Goal: Communication & Community: Answer question/provide support

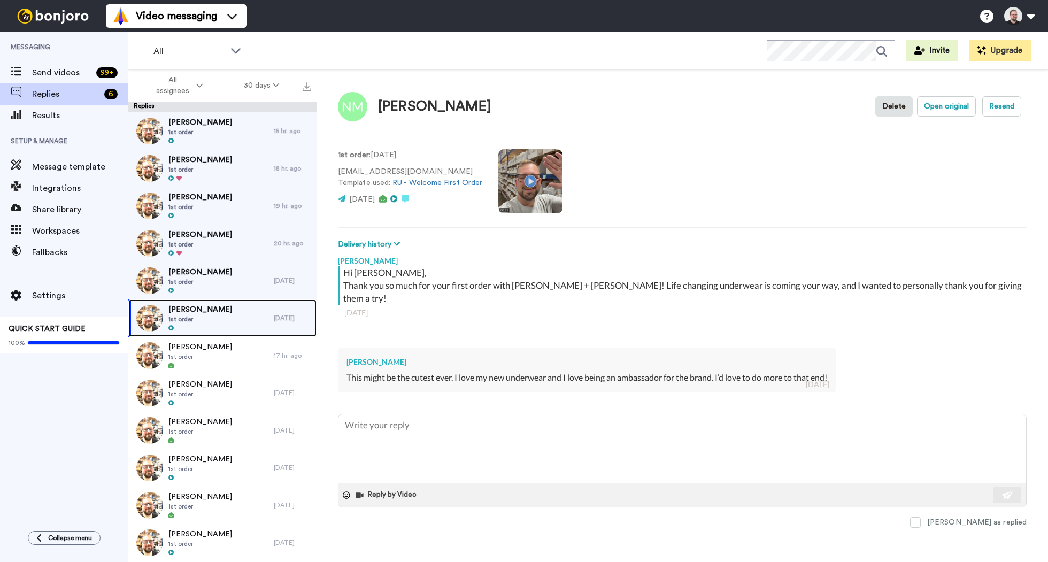
click at [196, 326] on div at bounding box center [200, 327] width 64 height 7
click at [215, 323] on span "1st order" at bounding box center [200, 319] width 64 height 9
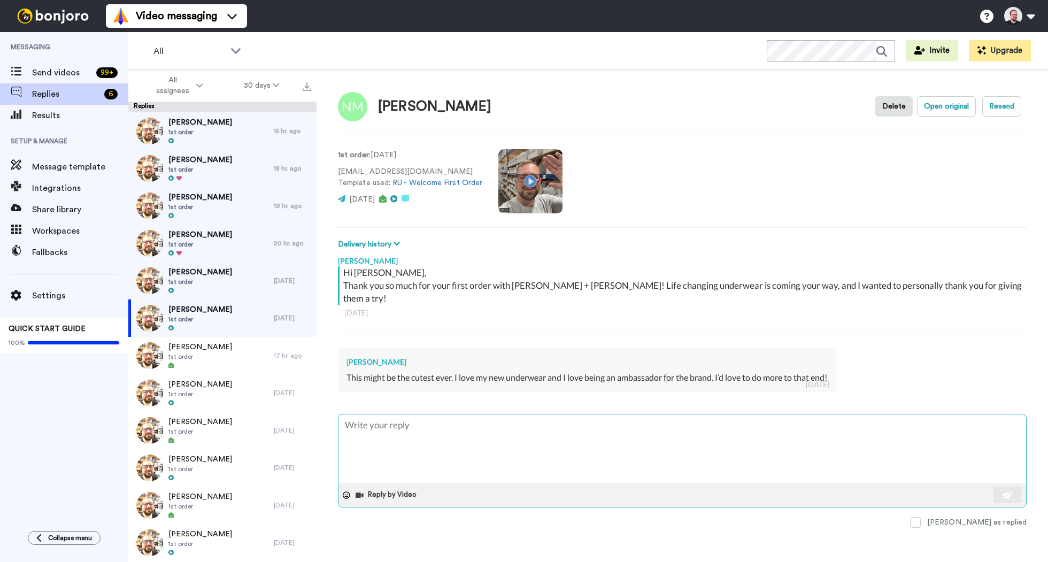
click at [509, 433] on textarea at bounding box center [681, 448] width 687 height 68
type textarea "x"
type textarea "H"
type textarea "x"
type textarea "He"
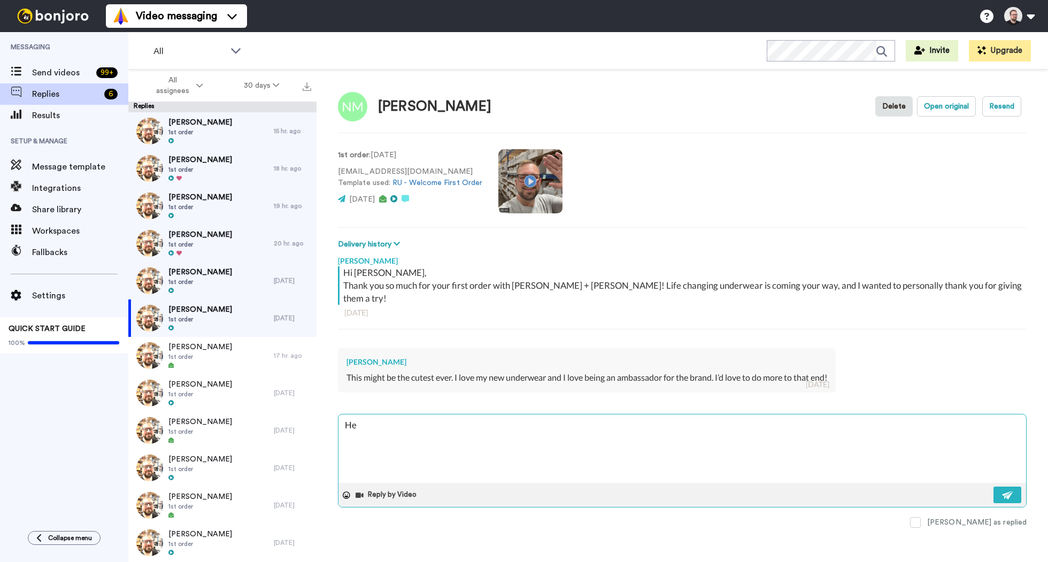
type textarea "x"
type textarea "Hey"
type textarea "x"
type textarea "Hey N"
type textarea "x"
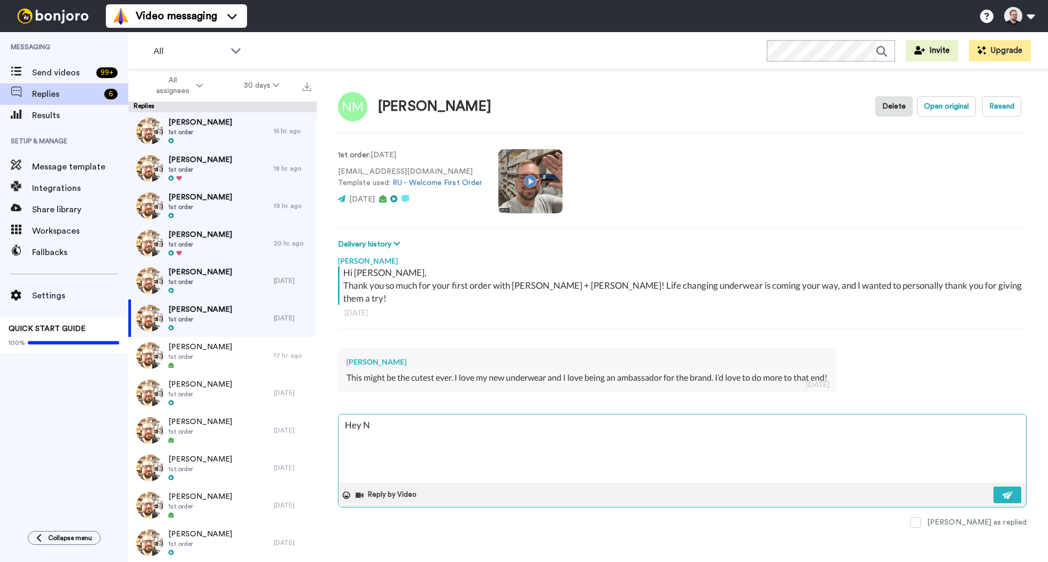
type textarea "Hey [PERSON_NAME]"
type textarea "x"
type textarea "Hey [PERSON_NAME]"
type textarea "x"
type textarea "Hey Nadi"
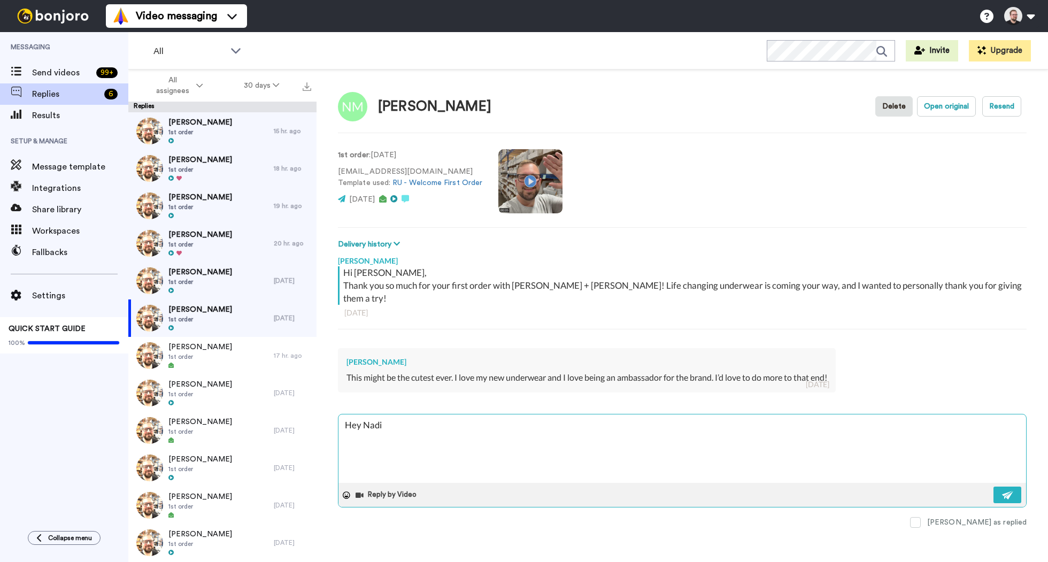
type textarea "x"
type textarea "Hey [PERSON_NAME]"
type textarea "x"
type textarea "Hey [PERSON_NAME],"
type textarea "x"
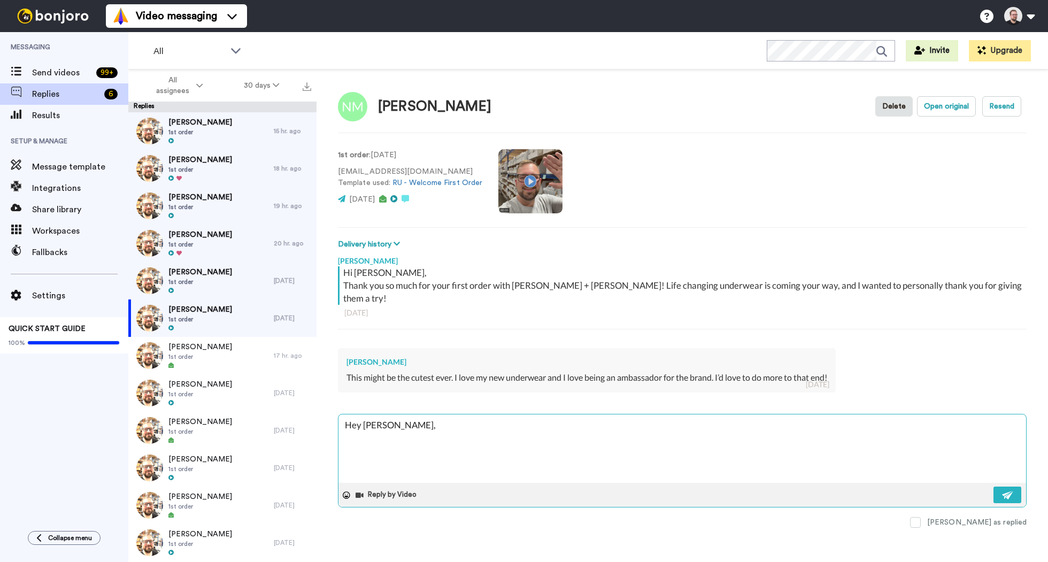
type textarea "Hey [PERSON_NAME],"
type textarea "x"
type textarea "Hey [PERSON_NAME],"
type textarea "x"
type textarea "Hey [PERSON_NAME],"
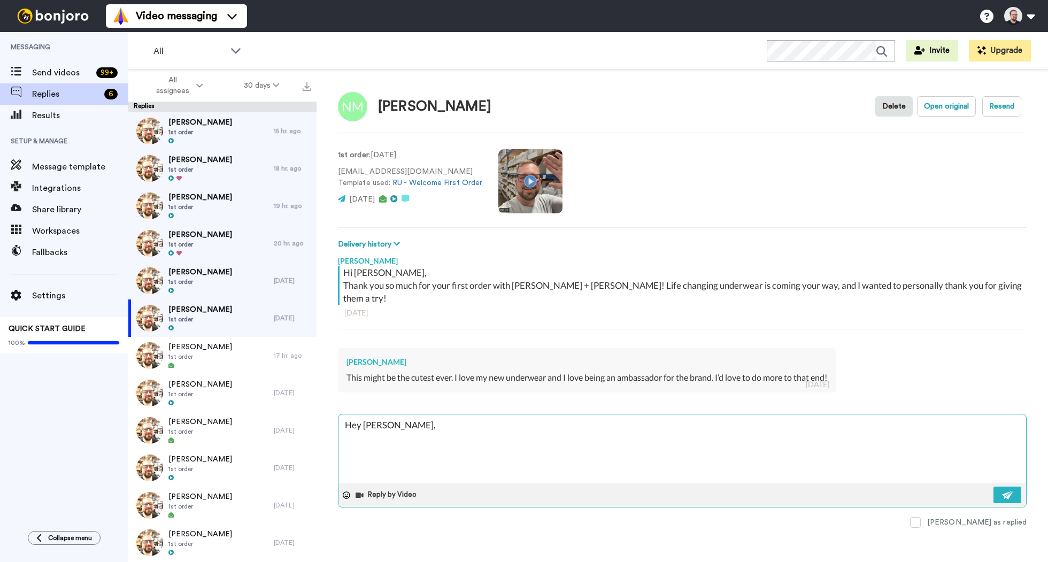
type textarea "x"
type textarea "Hey [PERSON_NAME], I"
type textarea "x"
type textarea "Hey [PERSON_NAME], I'"
type textarea "x"
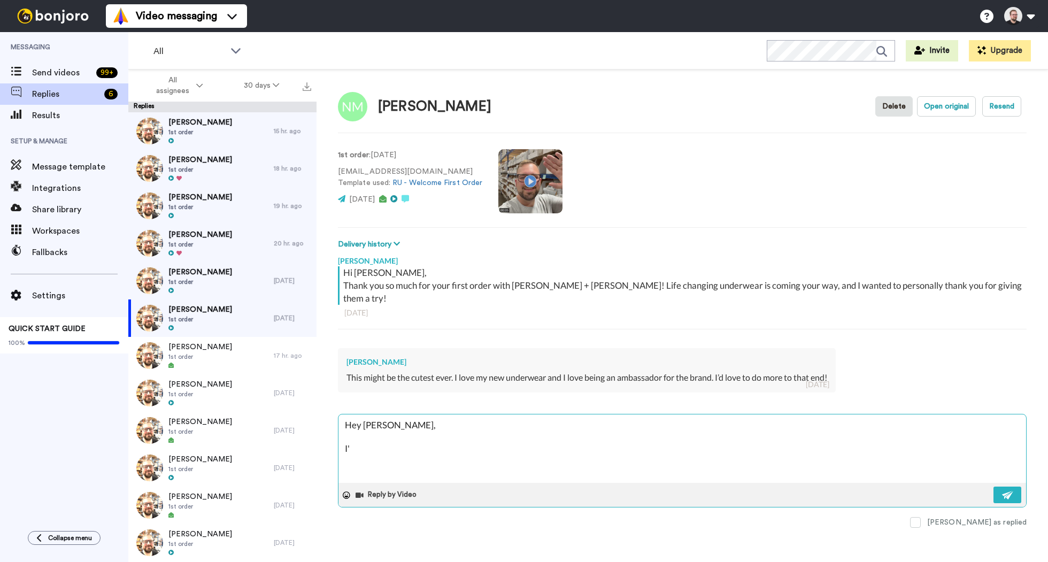
type textarea "Hey [PERSON_NAME], I'm"
type textarea "x"
type textarea "Hey [PERSON_NAME], I'm"
type textarea "x"
type textarea "Hey [PERSON_NAME], I'm s"
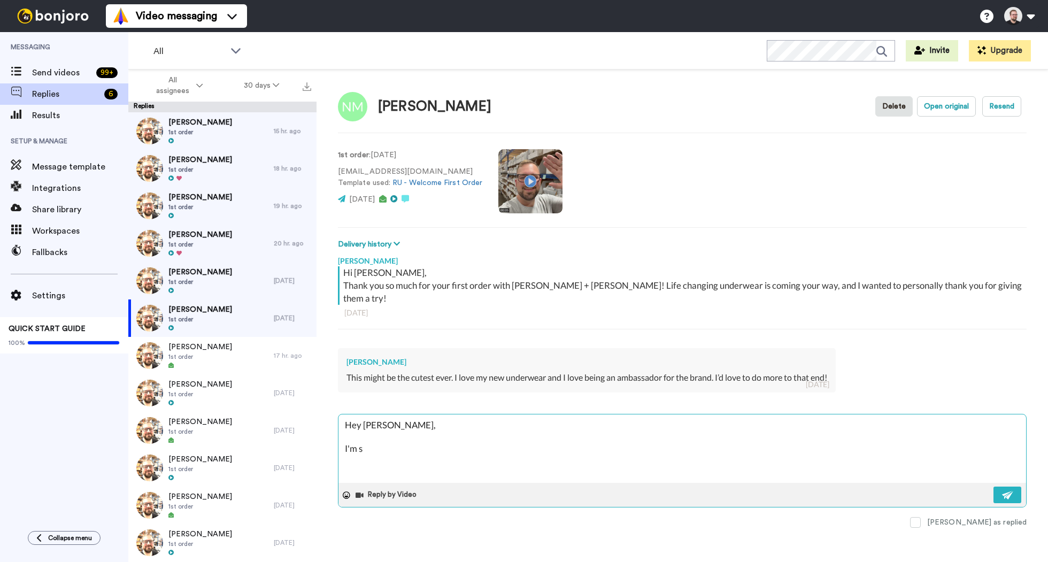
type textarea "x"
type textarea "Hey [PERSON_NAME], I'm so"
type textarea "x"
type textarea "Hey [PERSON_NAME], I'm so"
type textarea "x"
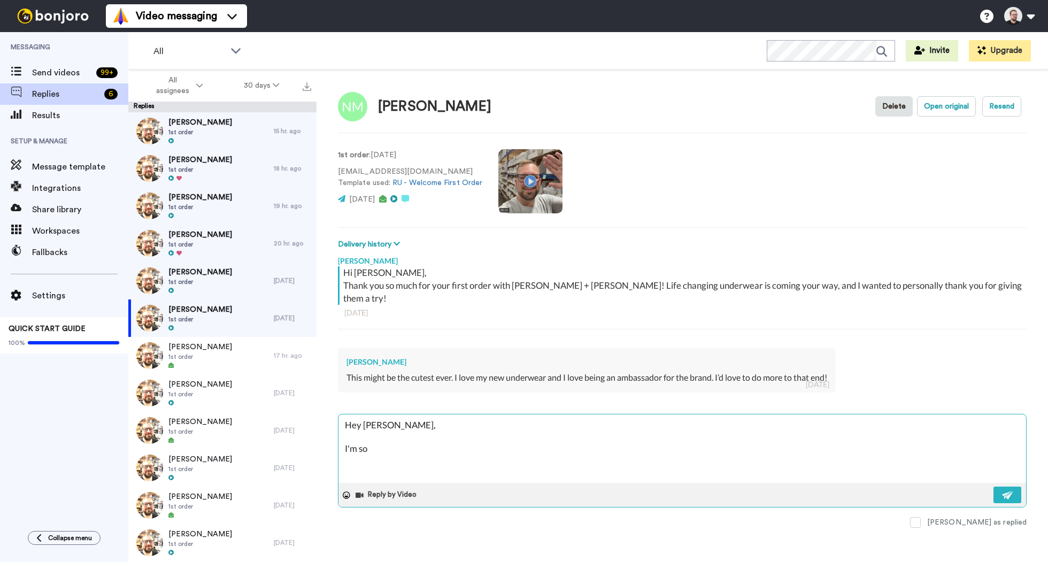
type textarea "Hey [PERSON_NAME], I'm so h"
type textarea "x"
type textarea "Hey [PERSON_NAME], I'm so ha"
type textarea "x"
type textarea "Hey [PERSON_NAME], I'm so hap"
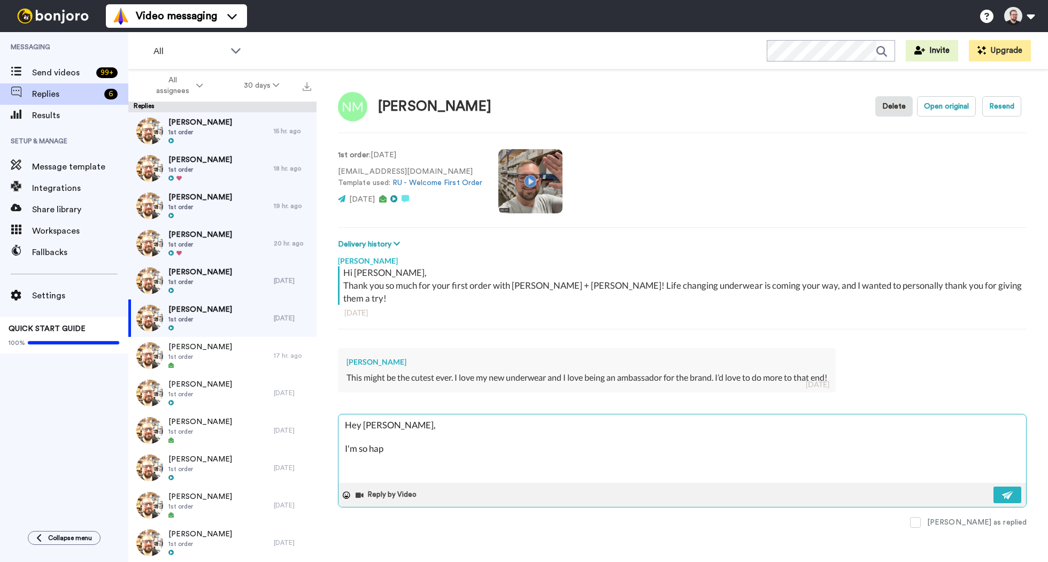
type textarea "x"
type textarea "Hey [PERSON_NAME], I'm so happ"
type textarea "x"
type textarea "Hey [PERSON_NAME], I'm so happy"
type textarea "x"
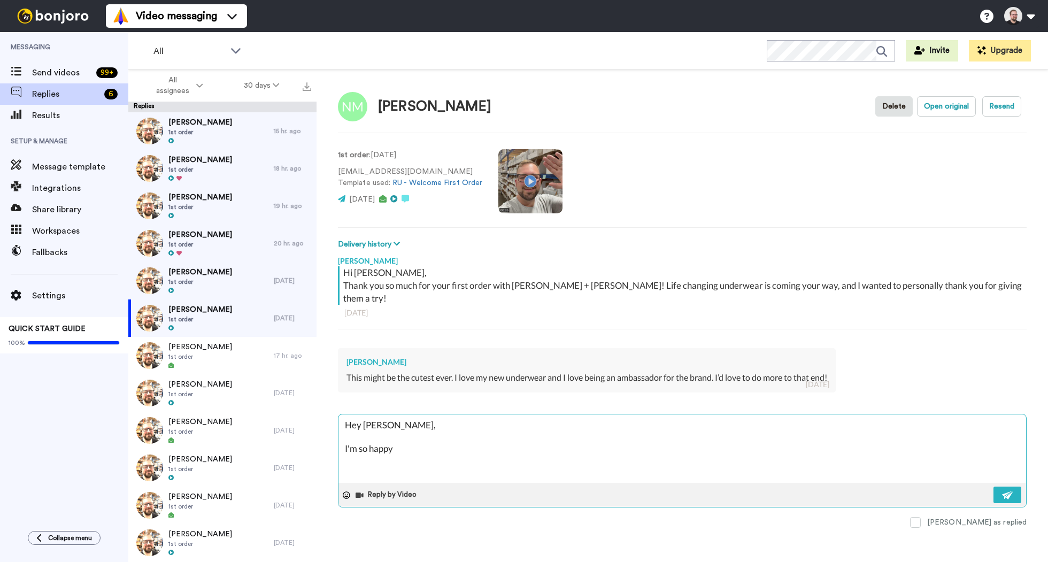
type textarea "Hey [PERSON_NAME], I'm so happy"
type textarea "x"
type textarea "Hey [PERSON_NAME], I'm so happy t"
type textarea "x"
type textarea "Hey [PERSON_NAME], I'm so happy to"
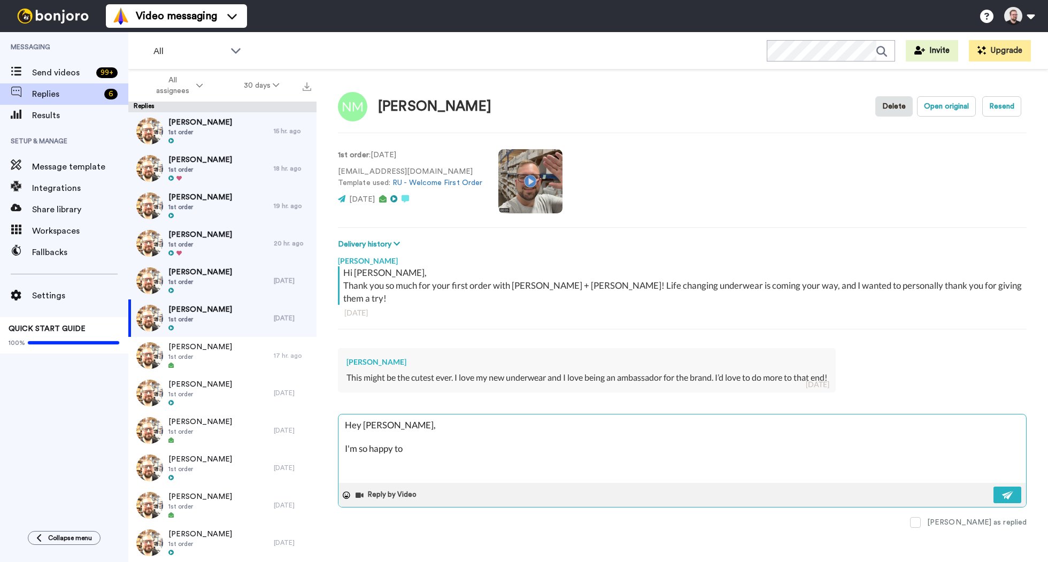
type textarea "x"
type textarea "Hey [PERSON_NAME], I'm so happy to"
type textarea "x"
type textarea "Hey [PERSON_NAME], I'm so happy to h"
type textarea "x"
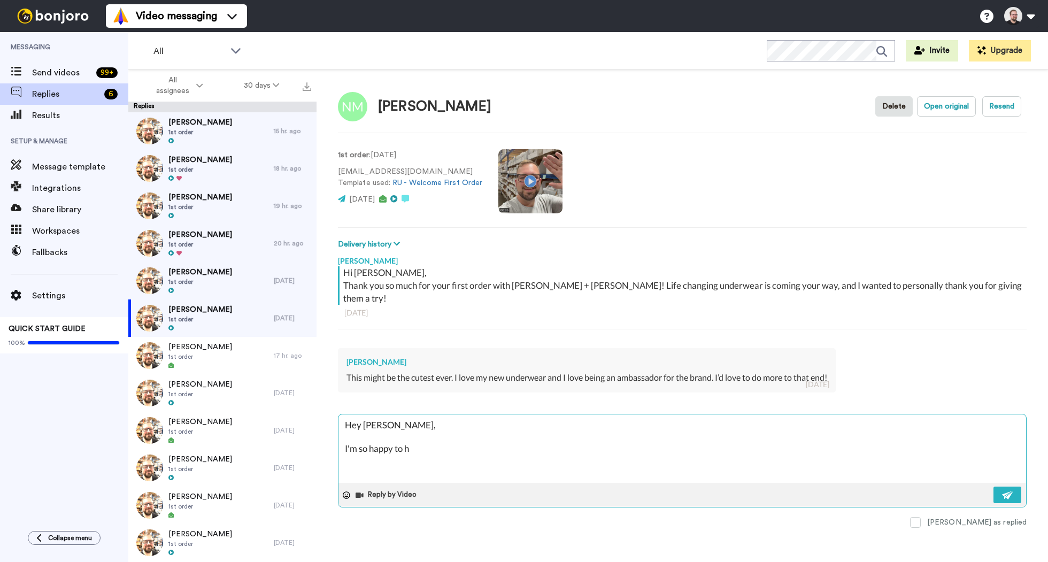
type textarea "Hey [PERSON_NAME], I'm so happy to he"
type textarea "x"
type textarea "Hey [PERSON_NAME], I'm so happy to hea"
type textarea "x"
type textarea "Hey [PERSON_NAME], I'm so happy to hear"
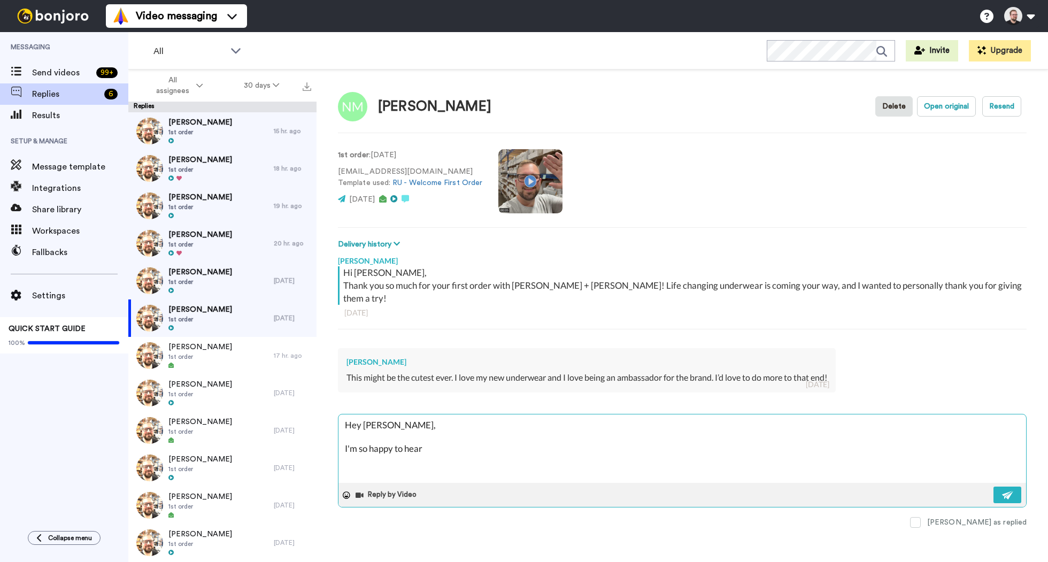
type textarea "x"
type textarea "Hey [PERSON_NAME], I'm so happy to hear"
type textarea "x"
type textarea "Hey [PERSON_NAME], I'm so happy to hear y"
type textarea "x"
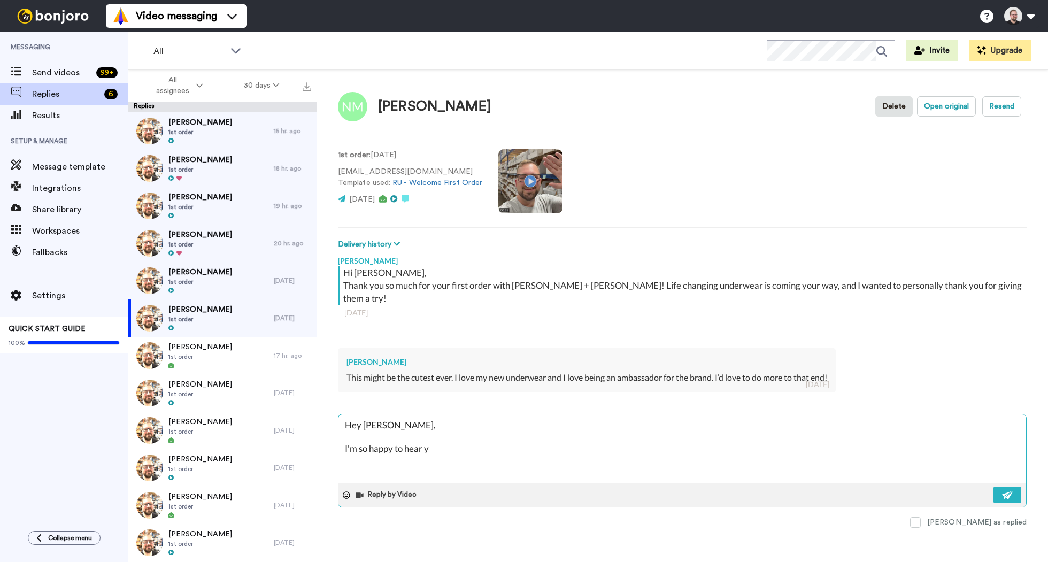
type textarea "Hey [PERSON_NAME], I'm so happy to hear yo"
type textarea "x"
type textarea "Hey [PERSON_NAME], I'm so happy to hear you"
type textarea "x"
type textarea "Hey [PERSON_NAME], I'm so happy to hear you'"
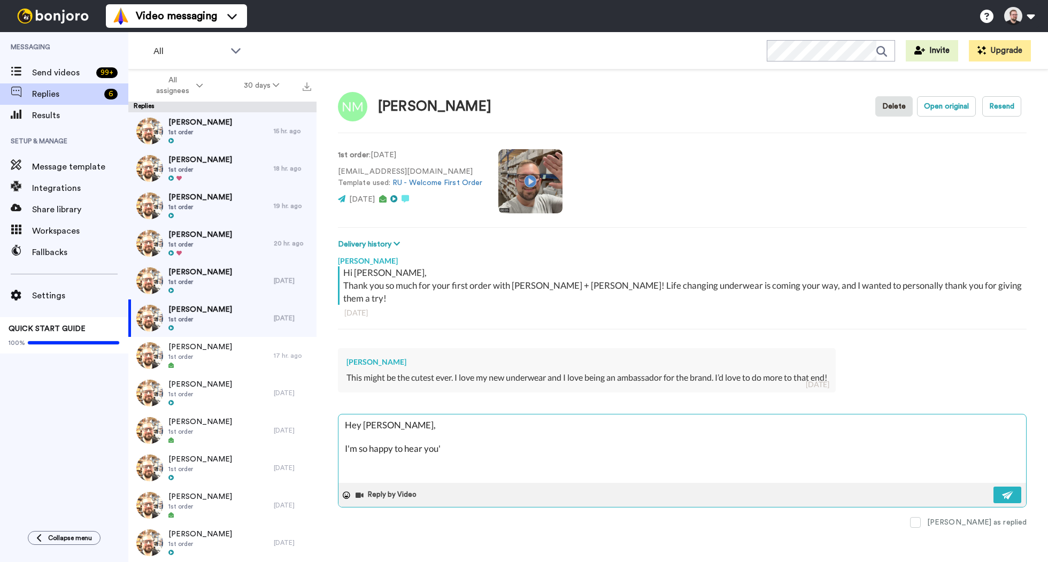
type textarea "x"
type textarea "Hey [PERSON_NAME], I'm so happy to hear you'r"
type textarea "x"
type textarea "Hey [PERSON_NAME], I'm so happy to hear you're"
type textarea "x"
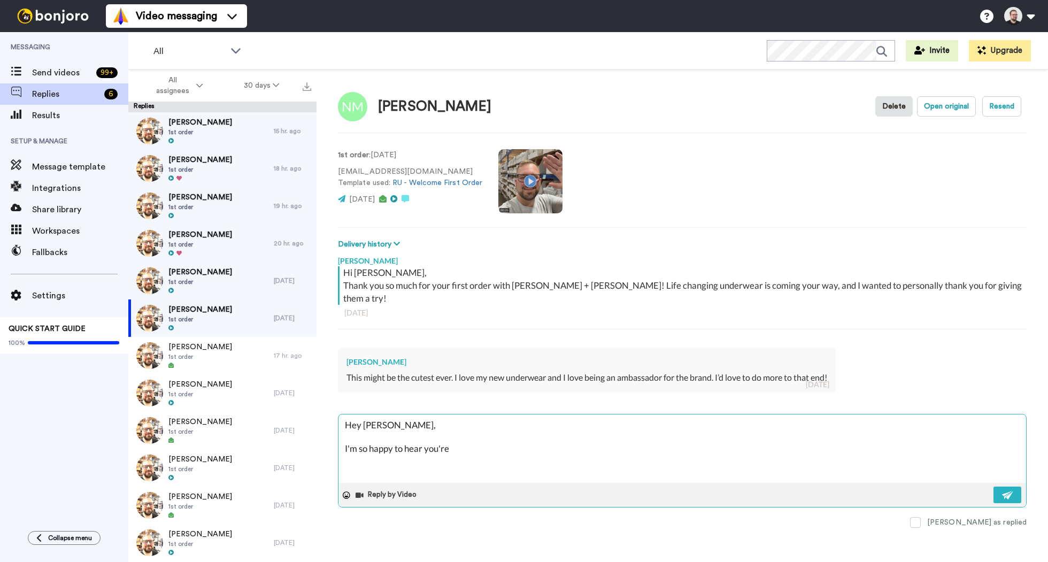
type textarea "Hey [PERSON_NAME], I'm so happy to hear you're"
type textarea "x"
type textarea "Hey [PERSON_NAME], I'm so happy to hear you're l"
type textarea "x"
type textarea "Hey [PERSON_NAME], I'm so happy to hear you're lo"
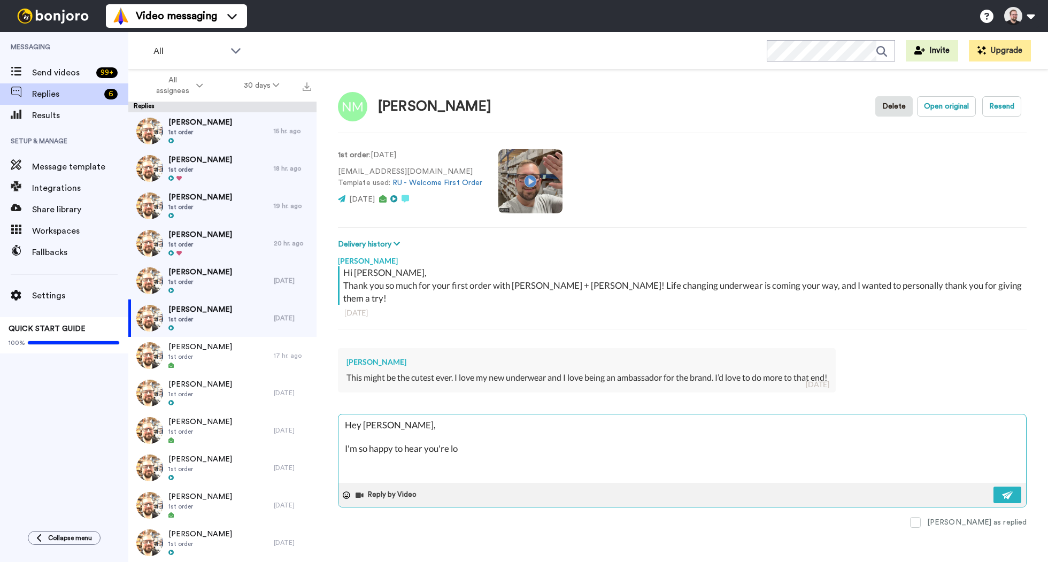
type textarea "x"
type textarea "Hey [PERSON_NAME], I'm so happy to hear you're lov"
type textarea "x"
type textarea "Hey [PERSON_NAME], I'm so happy to hear you're lovi"
type textarea "x"
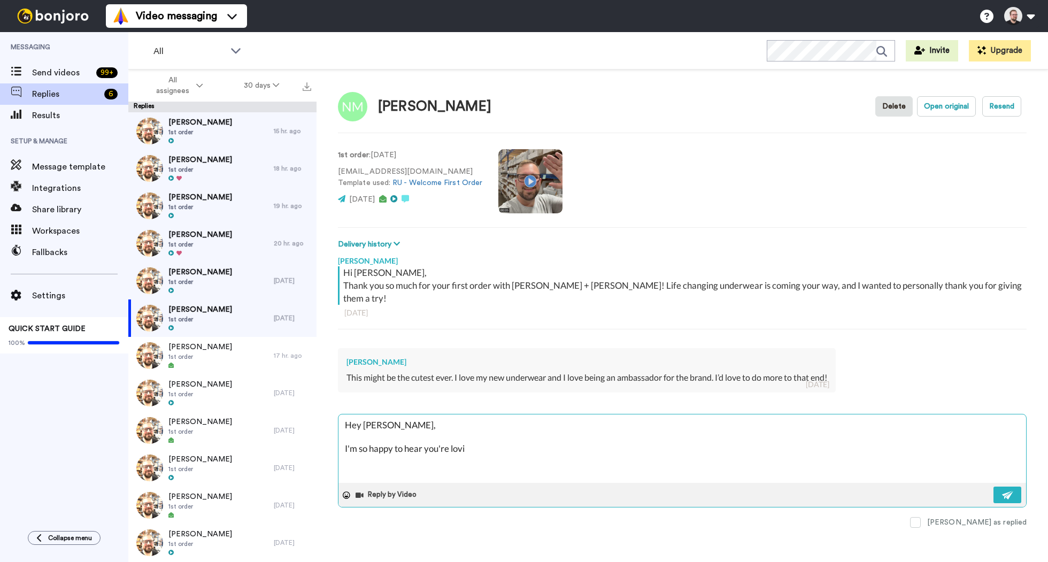
type textarea "Hey [PERSON_NAME], I'm so happy to hear you're lovin"
type textarea "x"
type textarea "Hey [PERSON_NAME], I'm so happy to hear you're loving"
type textarea "x"
type textarea "Hey [PERSON_NAME], I'm so happy to hear you're loving"
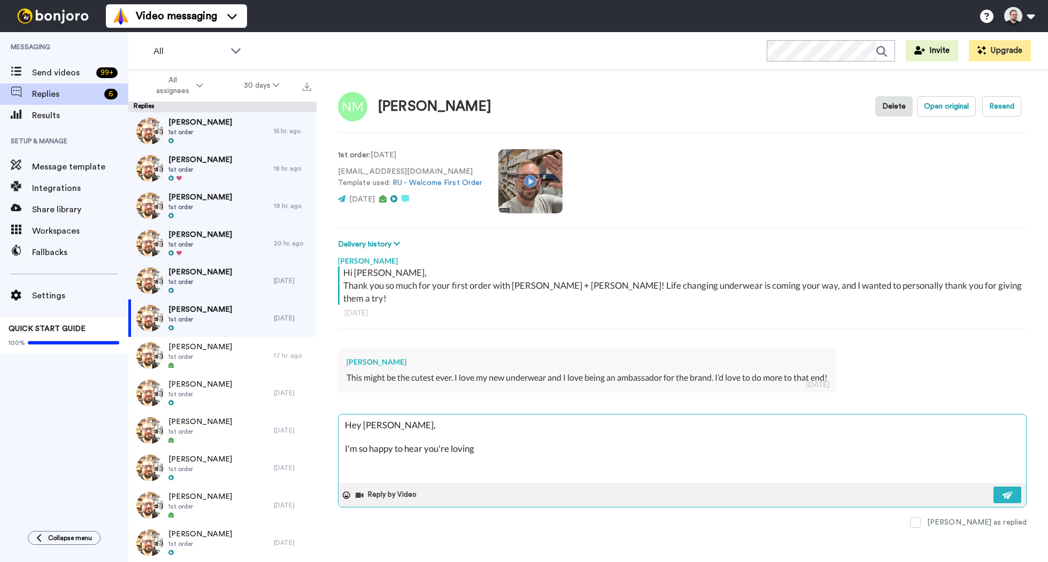
type textarea "x"
type textarea "Hey [PERSON_NAME], I'm so happy to hear you're loving t"
type textarea "x"
type textarea "Hey [PERSON_NAME], I'm so happy to hear you're loving th"
type textarea "x"
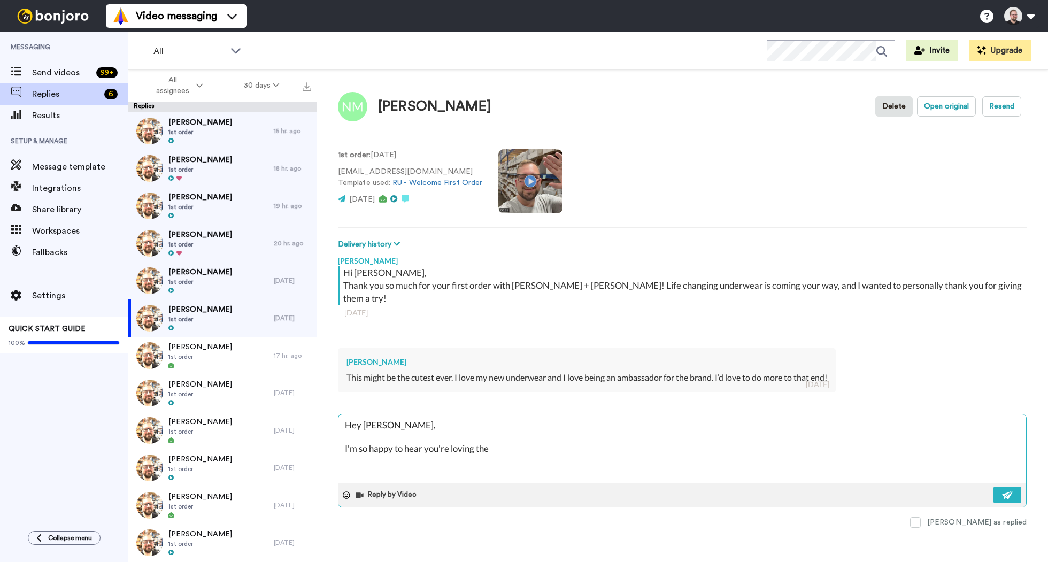
type textarea "Hey [PERSON_NAME], I'm so happy to hear you're loving the"
type textarea "x"
type textarea "Hey [PERSON_NAME], I'm so happy to hear you're loving the ne"
type textarea "x"
type textarea "Hey [PERSON_NAME], I'm so happy to hear you're loving the new"
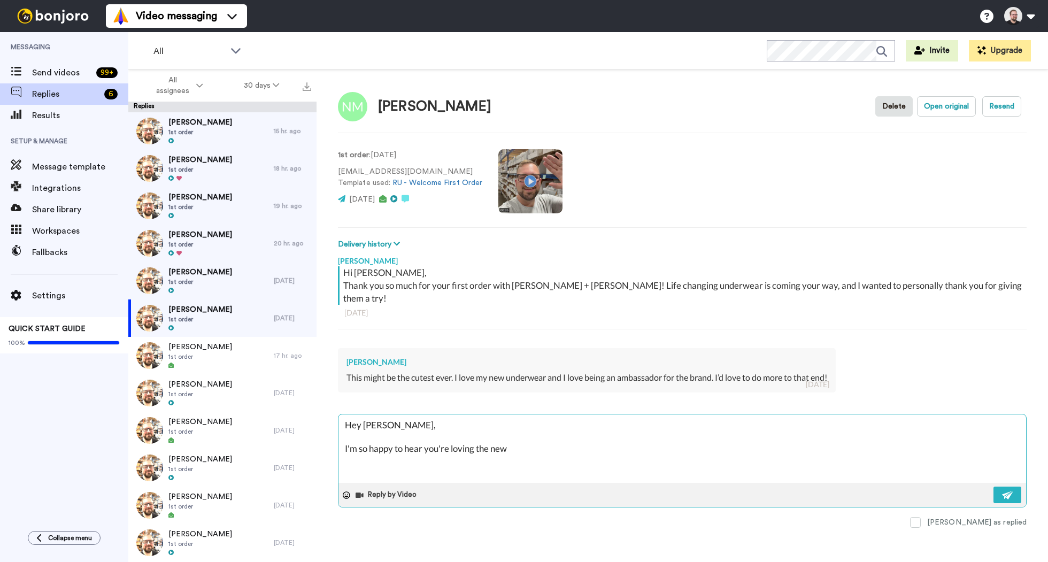
type textarea "x"
type textarea "Hey [PERSON_NAME], I'm so happy to hear you're loving the new"
type textarea "x"
type textarea "Hey [PERSON_NAME], I'm so happy to hear you're loving the new u"
type textarea "x"
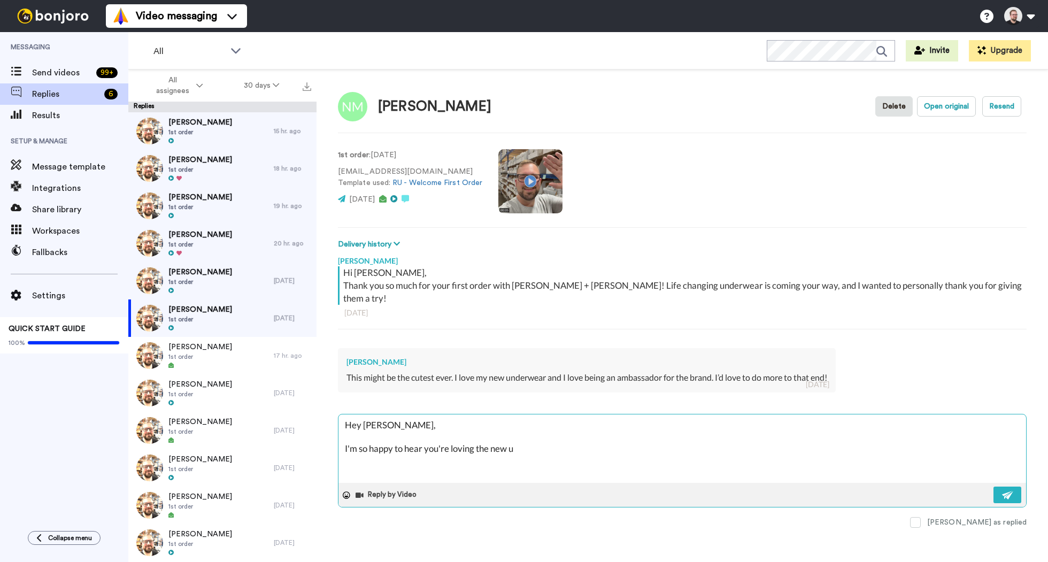
type textarea "Hey [PERSON_NAME], I'm so happy to hear you're loving the new un"
type textarea "x"
type textarea "Hey [PERSON_NAME], I'm so happy to hear you're loving the new und"
type textarea "x"
type textarea "Hey [PERSON_NAME], I'm so happy to hear you're loving the new unde"
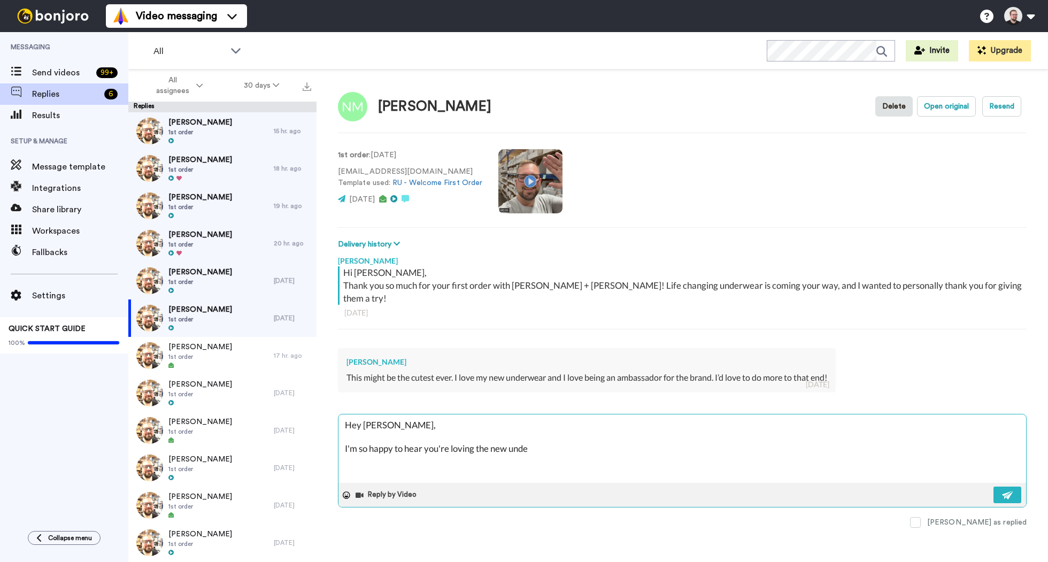
type textarea "x"
type textarea "Hey [PERSON_NAME], I'm so happy to hear you're loving the new under"
type textarea "x"
type textarea "Hey [PERSON_NAME], I'm so happy to hear you're loving the new underw"
type textarea "x"
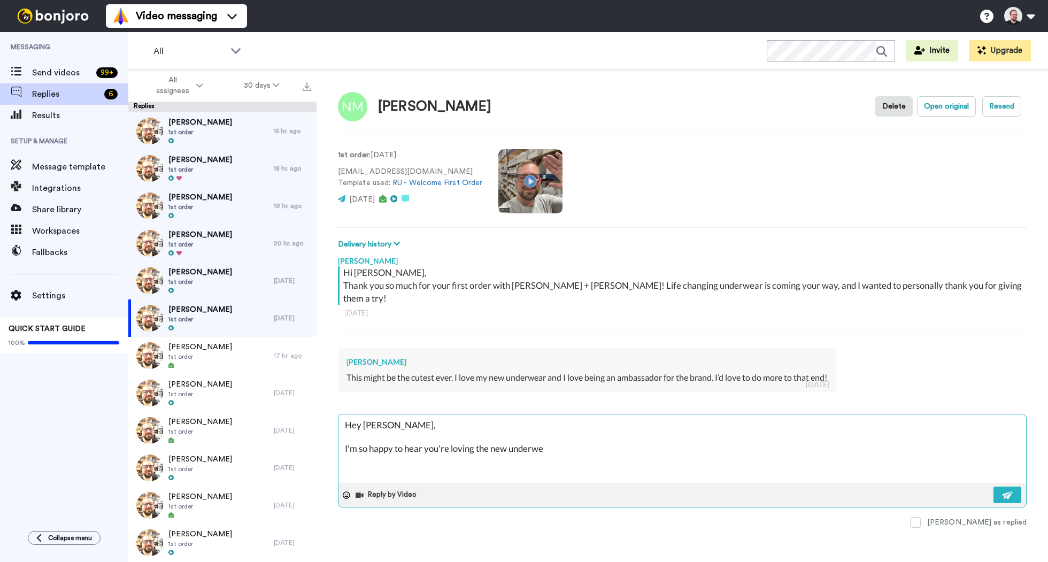
type textarea "Hey [PERSON_NAME], I'm so happy to hear you're loving the new underwea"
type textarea "x"
type textarea "Hey [PERSON_NAME], I'm so happy to hear you're loving the new underwear"
type textarea "x"
type textarea "Hey [PERSON_NAME], I'm so happy to hear you're loving the new underwear"
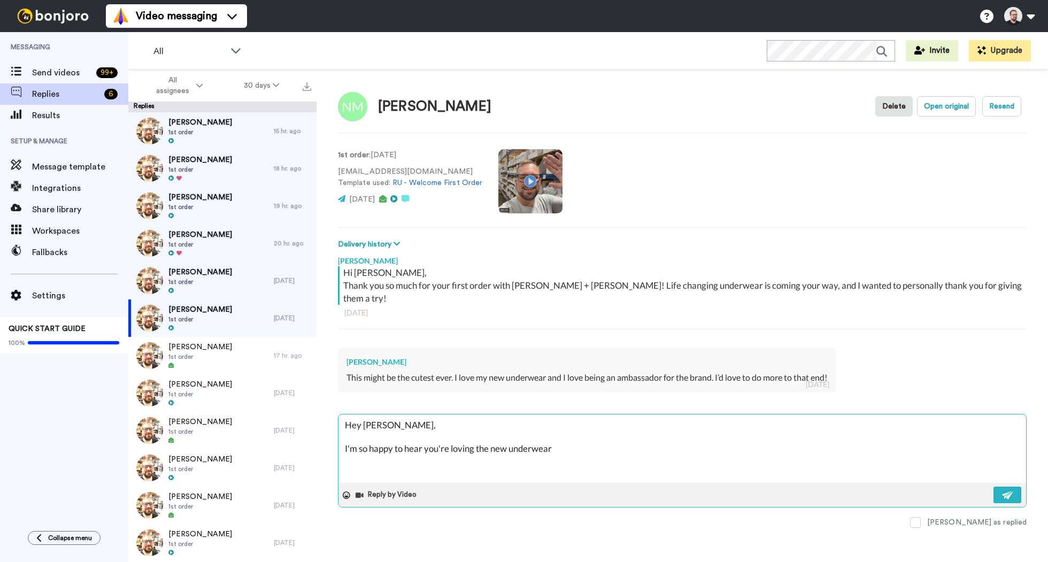
type textarea "x"
type textarea "Hey [PERSON_NAME], I'm so happy to hear you're loving the new underwear a"
type textarea "x"
type textarea "Hey [PERSON_NAME], I'm so happy to hear you're loving the new underwear an"
type textarea "x"
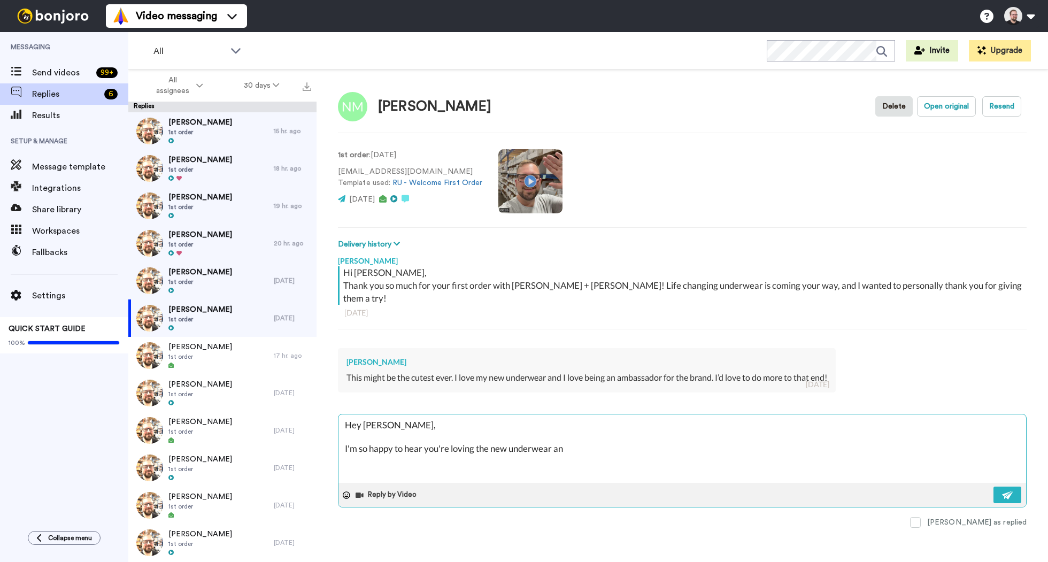
type textarea "Hey [PERSON_NAME], I'm so happy to hear you're loving the new underwear and"
type textarea "x"
type textarea "Hey [PERSON_NAME], I'm so happy to hear you're loving the new underwear and"
type textarea "x"
type textarea "Hey [PERSON_NAME], I'm so happy to hear you're loving the new underwear and t"
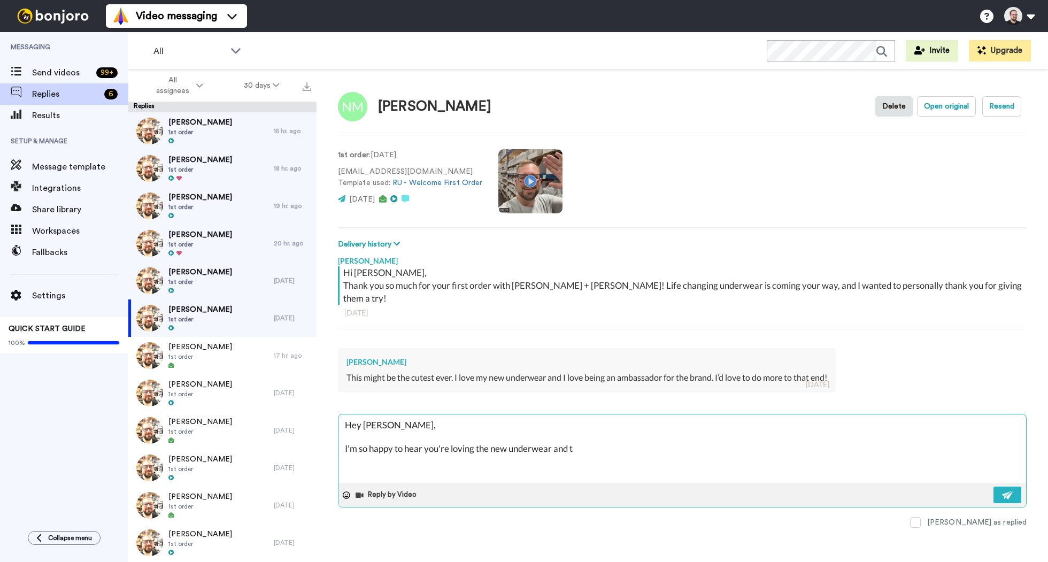
type textarea "x"
type textarea "Hey [PERSON_NAME], I'm so happy to hear you're loving the new underwear and th"
type textarea "x"
type textarea "Hey [PERSON_NAME], I'm so happy to hear you're loving the new underwear and tha"
type textarea "x"
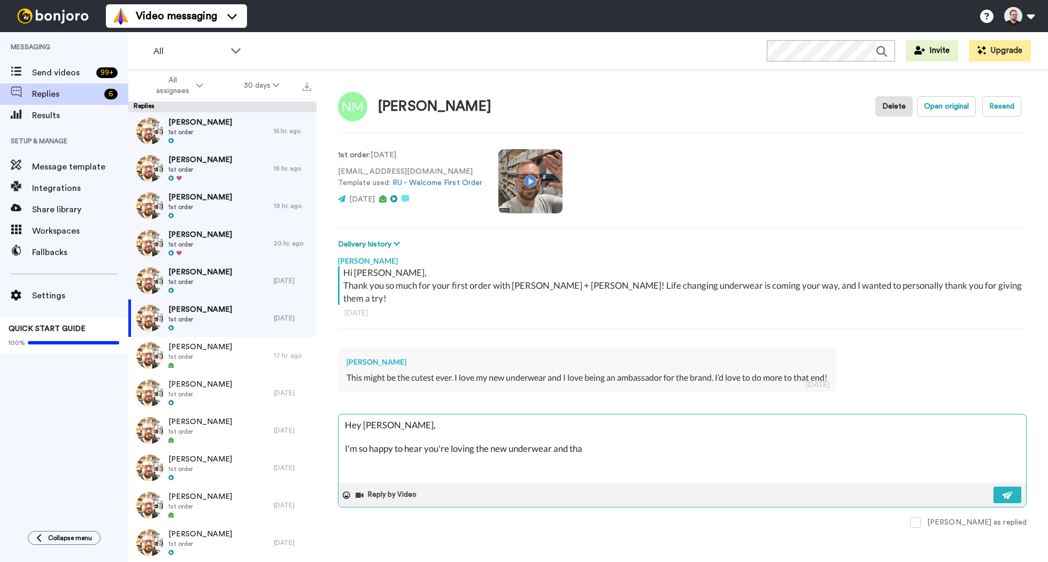
type textarea "Hey [PERSON_NAME], I'm so happy to hear you're loving the new underwear and than"
type textarea "x"
type textarea "Hey [PERSON_NAME], I'm so happy to hear you're loving the new underwear and tha…"
type textarea "x"
type textarea "Hey [PERSON_NAME], I'm so happy to hear you're loving the new underwear and tha…"
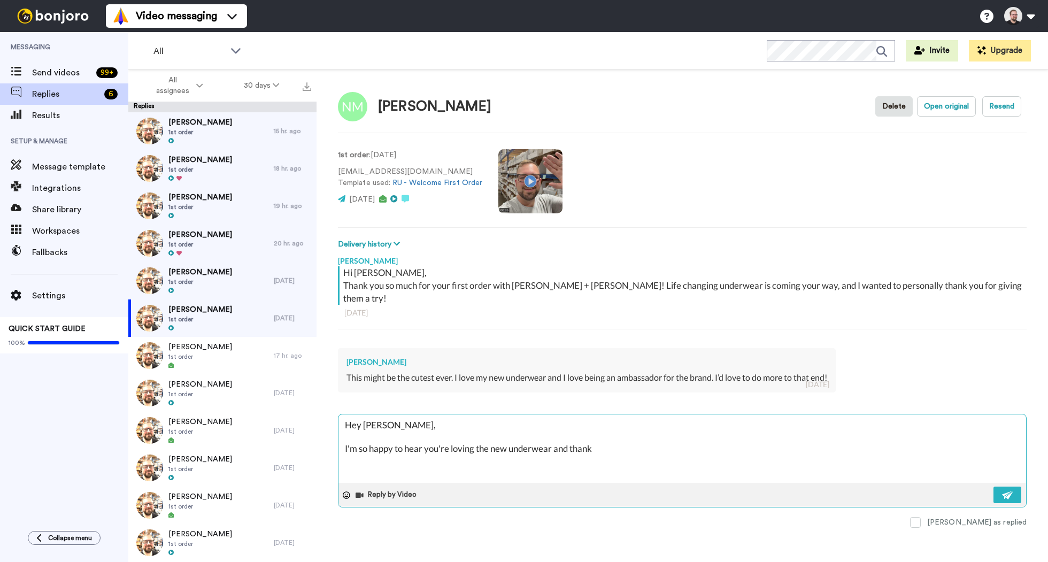
type textarea "x"
type textarea "Hey [PERSON_NAME], I'm so happy to hear you're loving the new underwear and tha…"
type textarea "x"
type textarea "Hey [PERSON_NAME], I'm so happy to hear you're loving the new underwear and tha…"
type textarea "x"
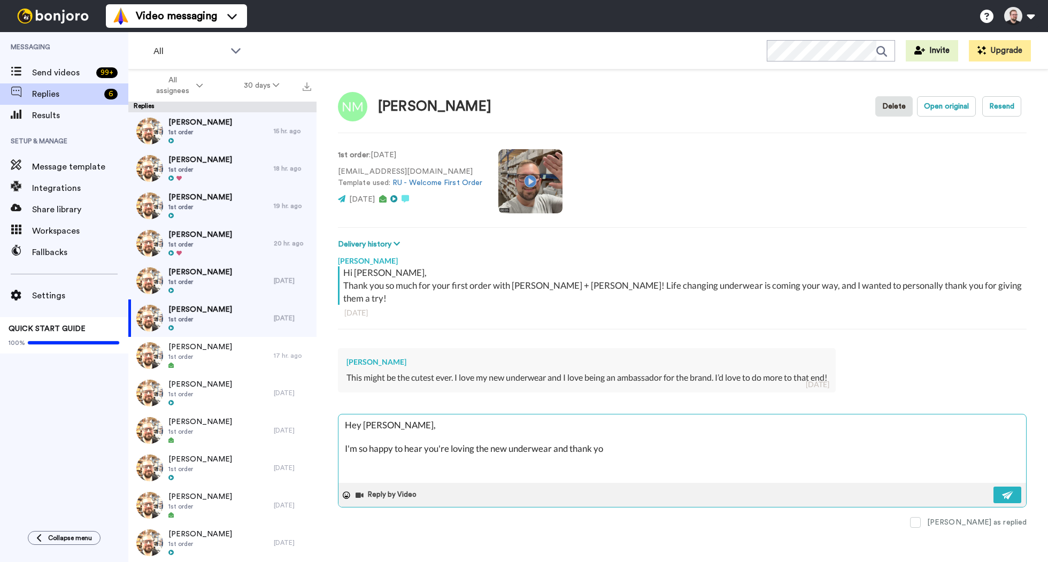
type textarea "Hey [PERSON_NAME], I'm so happy to hear you're loving the new underwear and tha…"
type textarea "x"
type textarea "Hey [PERSON_NAME], I'm so happy to hear you're loving the new underwear and tha…"
type textarea "x"
type textarea "Hey [PERSON_NAME], I'm so happy to hear you're loving the new underwear and tha…"
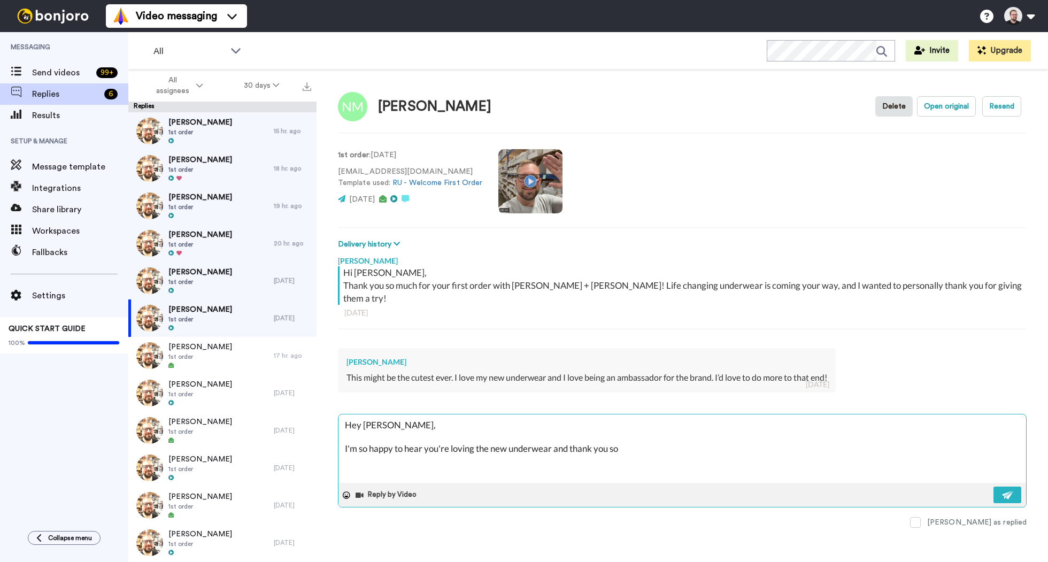
type textarea "x"
type textarea "Hey [PERSON_NAME], I'm so happy to hear you're loving the new underwear and tha…"
type textarea "x"
type textarea "Hey [PERSON_NAME], I'm so happy to hear you're loving the new underwear and tha…"
type textarea "x"
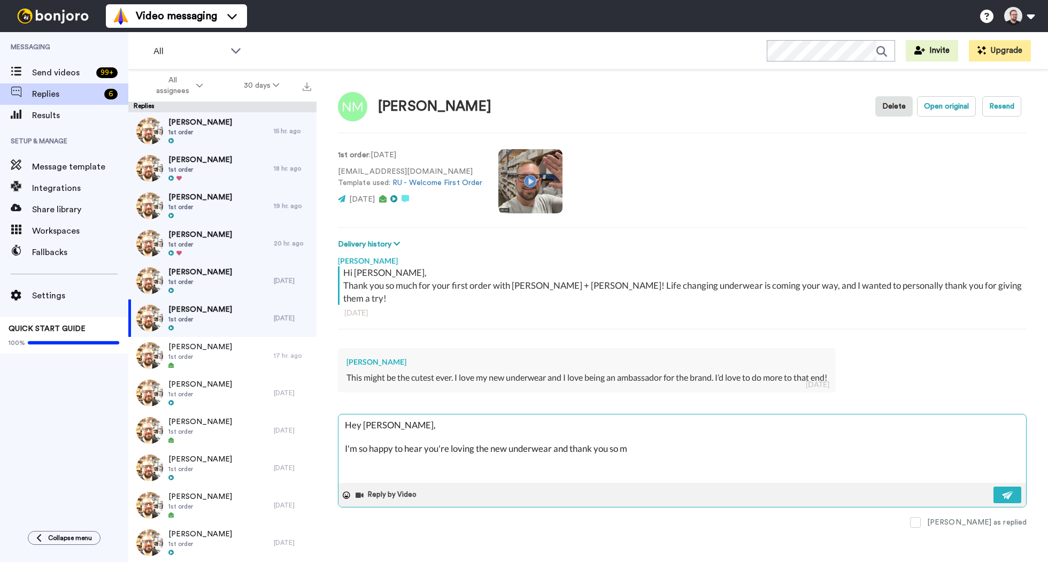
type textarea "Hey [PERSON_NAME], I'm so happy to hear you're loving the new underwear and tha…"
type textarea "x"
type textarea "Hey [PERSON_NAME], I'm so happy to hear you're loving the new underwear and tha…"
type textarea "x"
type textarea "Hey [PERSON_NAME], I'm so happy to hear you're loving the new underwear and tha…"
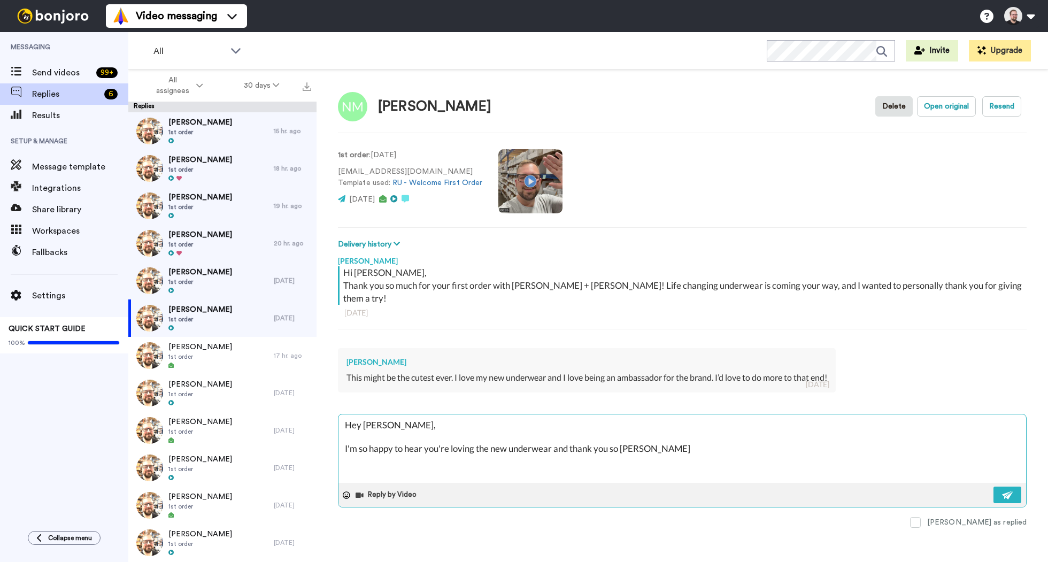
type textarea "x"
type textarea "Hey [PERSON_NAME], I'm so happy to hear you're loving the new underwear and tha…"
type textarea "x"
type textarea "Hey [PERSON_NAME], I'm so happy to hear you're loving the new underwear and tha…"
type textarea "x"
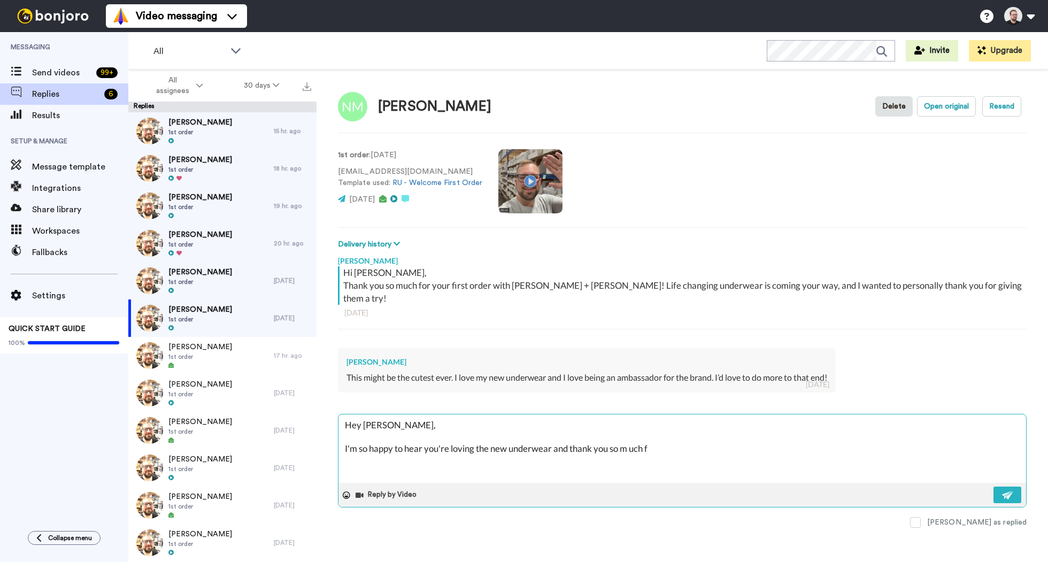
type textarea "Hey [PERSON_NAME], I'm so happy to hear you're loving the new underwear and tha…"
type textarea "x"
type textarea "Hey [PERSON_NAME], I'm so happy to hear you're loving the new underwear and tha…"
type textarea "x"
type textarea "Hey [PERSON_NAME], I'm so happy to hear you're loving the new underwear and tha…"
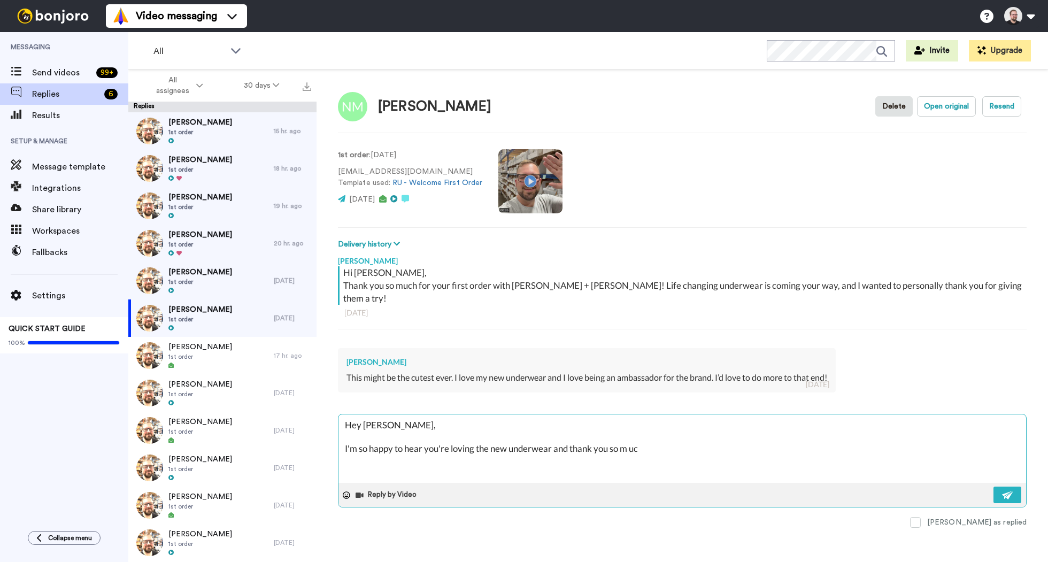
type textarea "x"
type textarea "Hey [PERSON_NAME], I'm so happy to hear you're loving the new underwear and tha…"
type textarea "x"
type textarea "Hey [PERSON_NAME], I'm so happy to hear you're loving the new underwear and tha…"
type textarea "x"
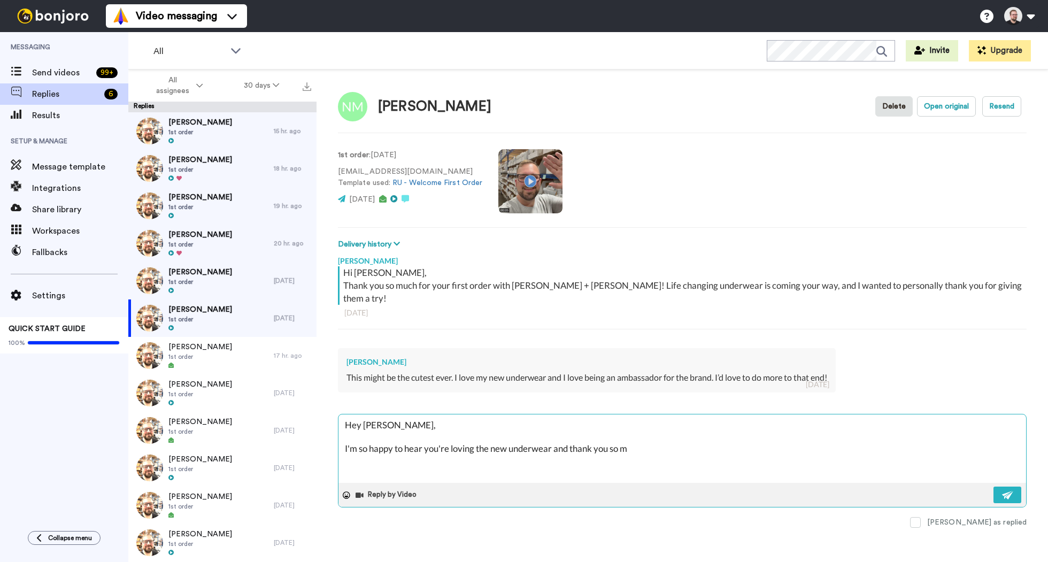
type textarea "Hey [PERSON_NAME], I'm so happy to hear you're loving the new underwear and tha…"
type textarea "x"
type textarea "Hey [PERSON_NAME], I'm so happy to hear you're loving the new underwear and tha…"
type textarea "x"
type textarea "Hey [PERSON_NAME], I'm so happy to hear you're loving the new underwear and tha…"
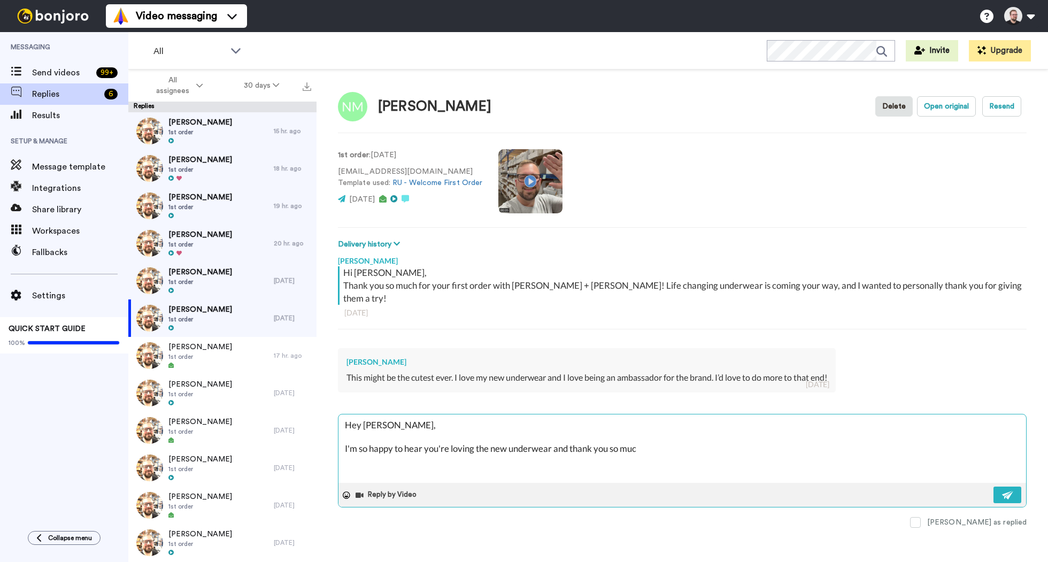
type textarea "x"
type textarea "Hey [PERSON_NAME], I'm so happy to hear you're loving the new underwear and tha…"
type textarea "x"
type textarea "Hey [PERSON_NAME], I'm so happy to hear you're loving the new underwear and tha…"
type textarea "x"
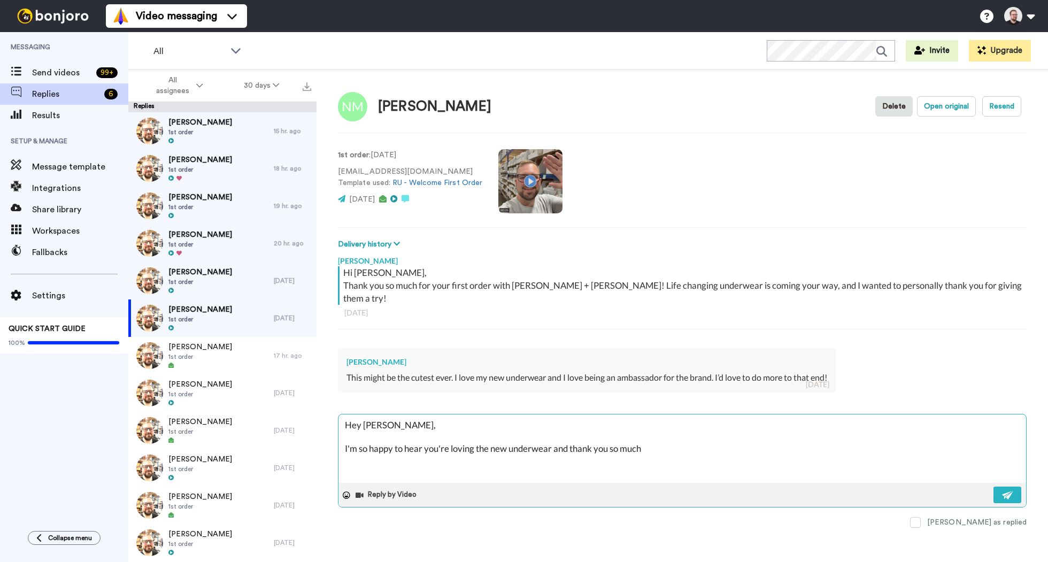
type textarea "Hey [PERSON_NAME], I'm so happy to hear you're loving the new underwear and tha…"
type textarea "x"
type textarea "Hey [PERSON_NAME], I'm so happy to hear you're loving the new underwear and tha…"
type textarea "x"
type textarea "Hey [PERSON_NAME], I'm so happy to hear you're loving the new underwear and tha…"
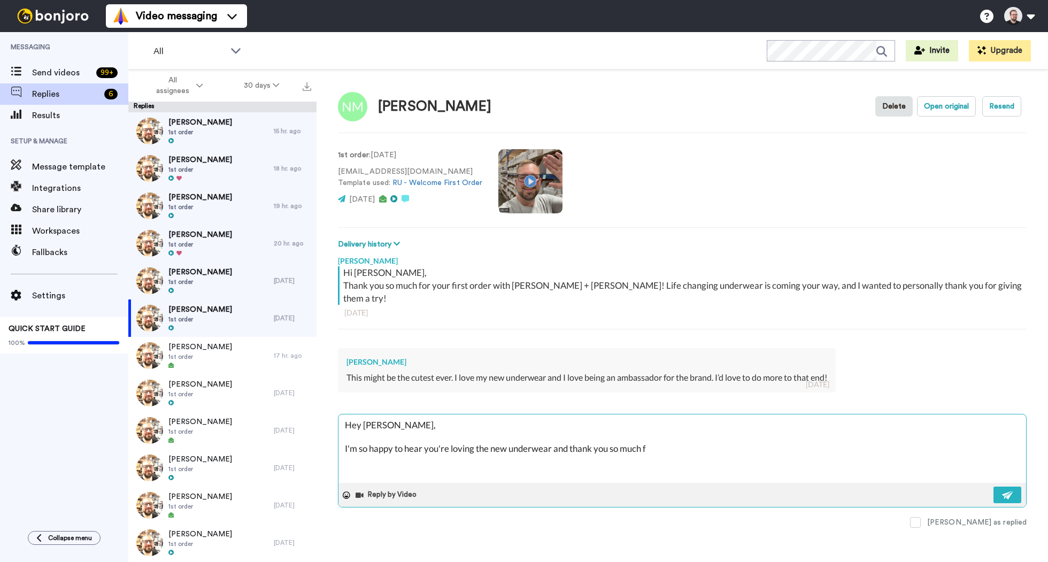
type textarea "x"
type textarea "Hey [PERSON_NAME], I'm so happy to hear you're loving the new underwear and tha…"
type textarea "x"
type textarea "Hey [PERSON_NAME], I'm so happy to hear you're loving the new underwear and tha…"
type textarea "x"
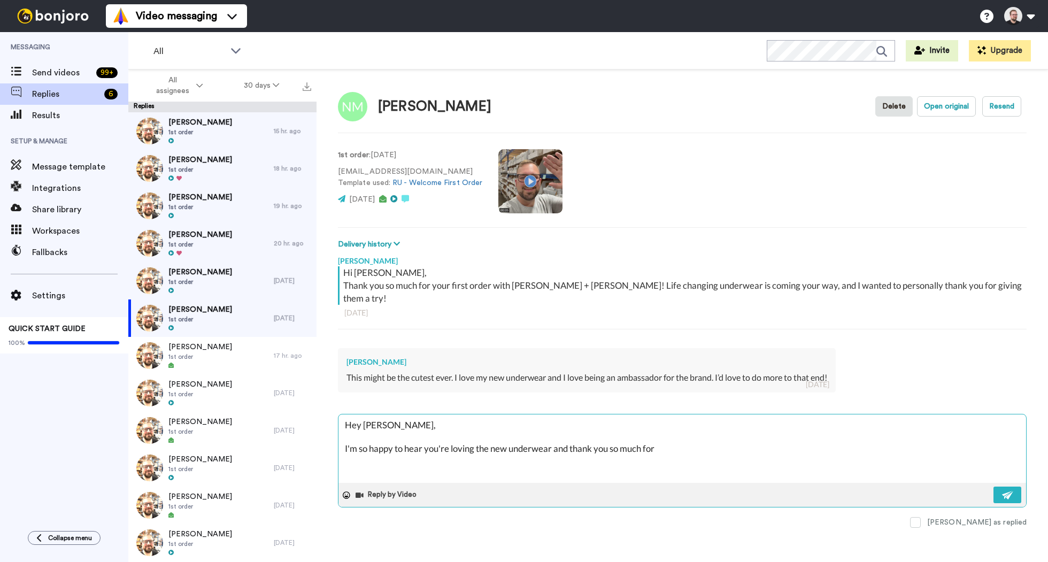
type textarea "Hey [PERSON_NAME], I'm so happy to hear you're loving the new underwear and tha…"
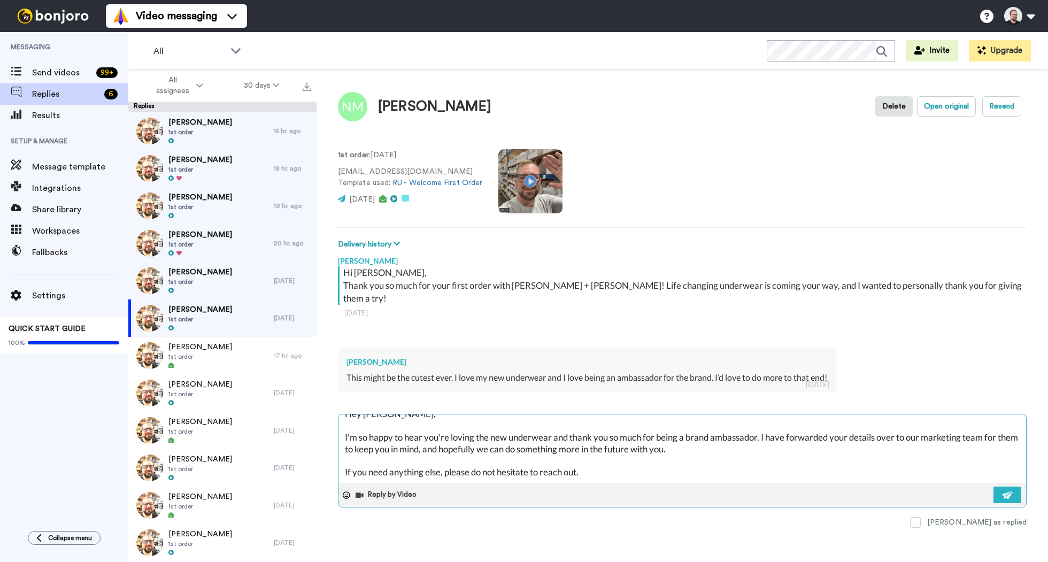
scroll to position [29, 0]
paste textarea "If you have a moment, I would really appreciate it if you could leave us a Goog…"
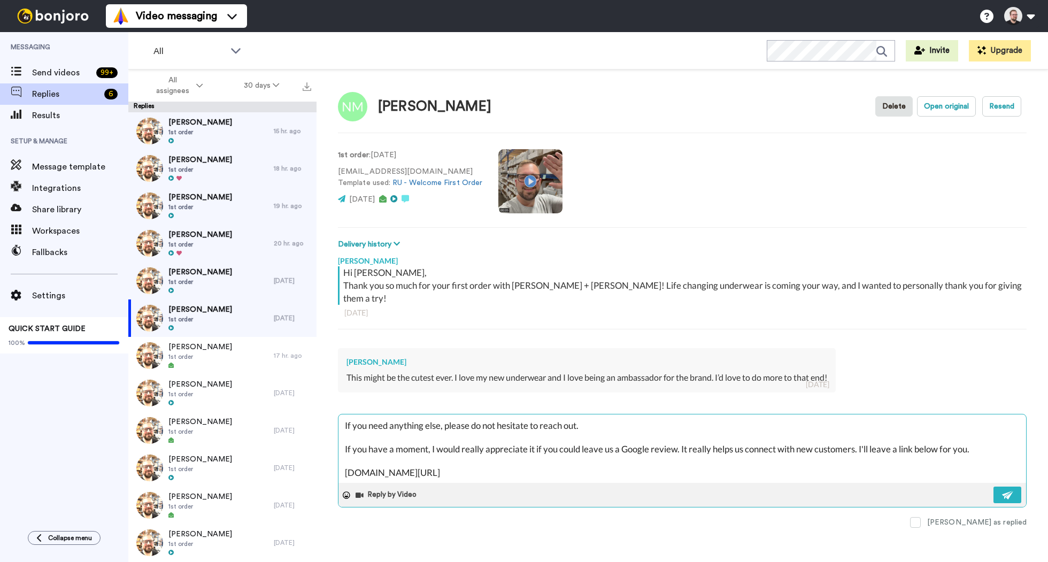
scroll to position [76, 0]
paste textarea "[URL][DOMAIN_NAME]"
paste textarea "I hope you have a great rest of your week!"
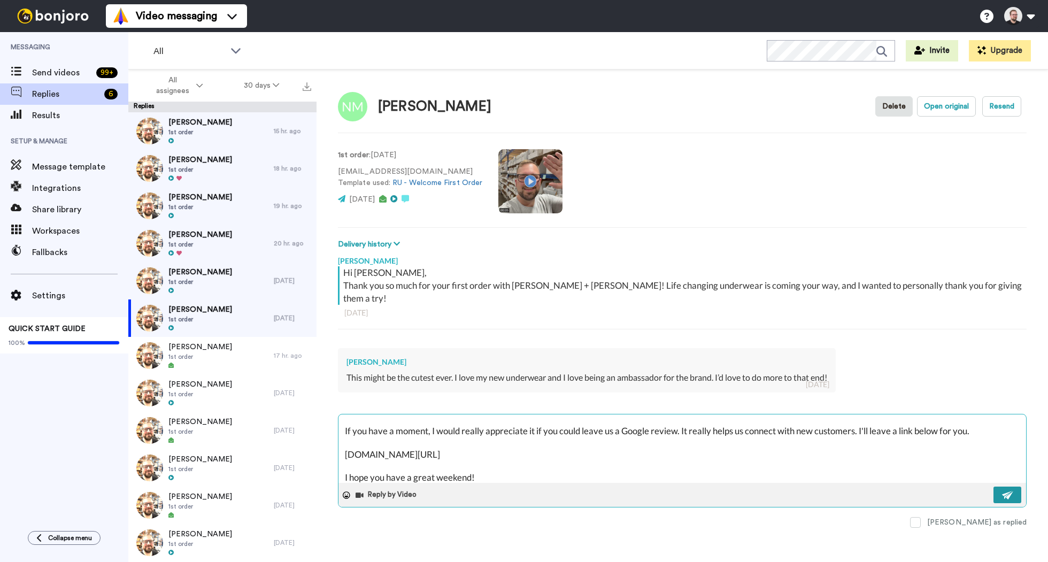
click at [1009, 486] on button at bounding box center [1007, 494] width 28 height 17
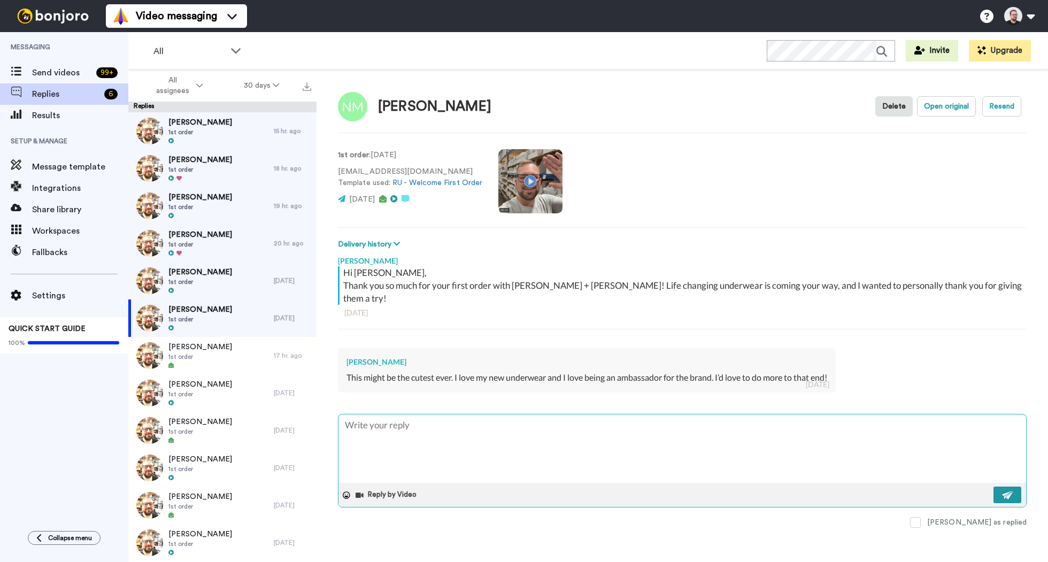
scroll to position [0, 0]
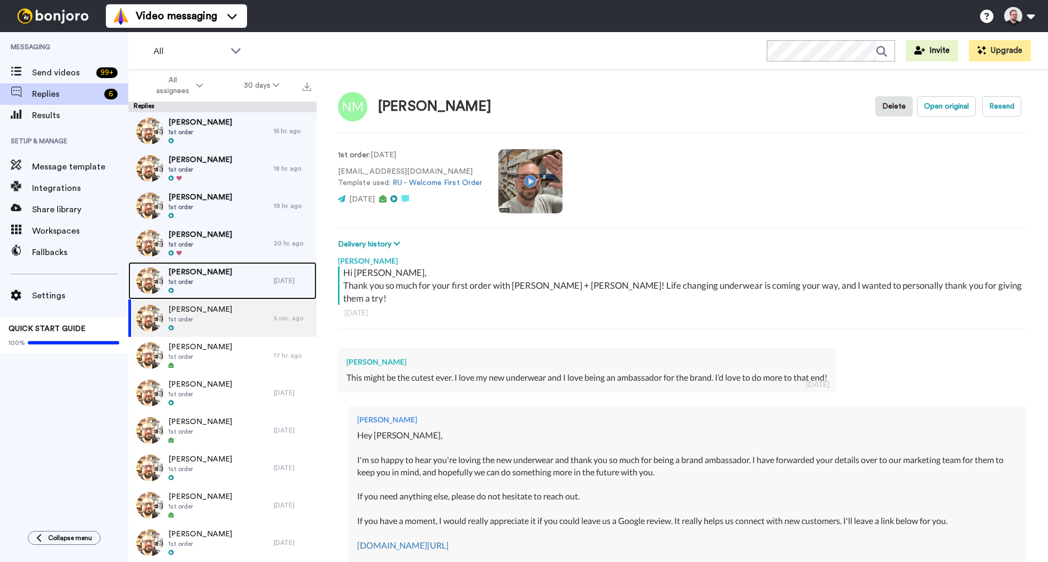
click at [261, 280] on div "[PERSON_NAME] 1st order" at bounding box center [200, 280] width 145 height 37
